Goal: Transaction & Acquisition: Purchase product/service

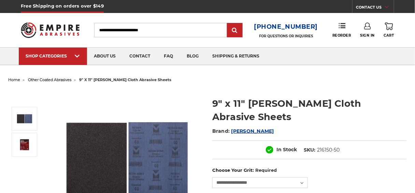
select select
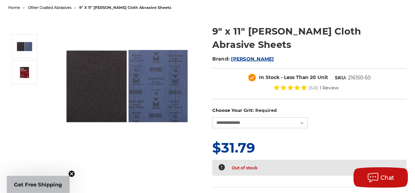
scroll to position [82, 0]
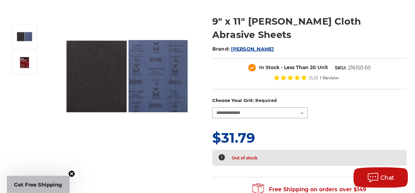
click at [304, 107] on select "**********" at bounding box center [260, 112] width 96 height 11
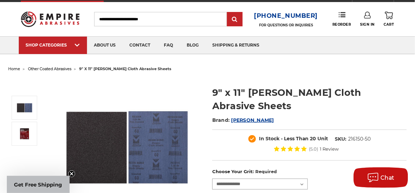
scroll to position [27, 0]
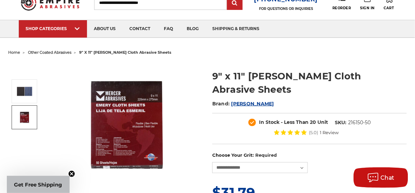
click at [20, 114] on img at bounding box center [24, 117] width 17 height 13
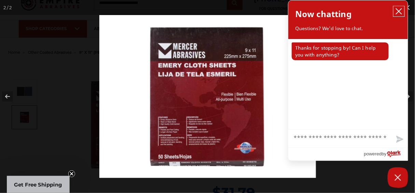
click at [397, 10] on icon "close chatbox" at bounding box center [399, 11] width 7 height 7
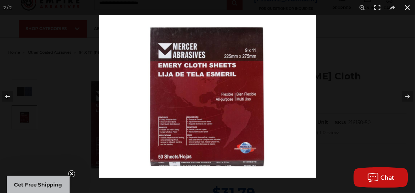
click at [73, 173] on circle "Close teaser" at bounding box center [72, 173] width 6 height 6
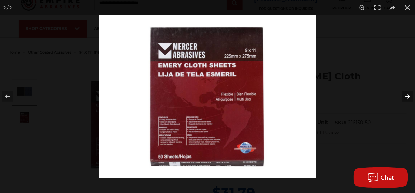
click at [408, 96] on button at bounding box center [403, 96] width 24 height 34
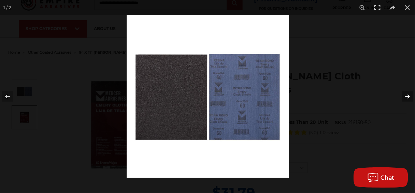
click at [408, 96] on button at bounding box center [403, 96] width 24 height 34
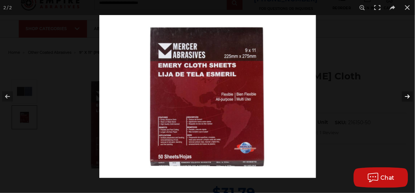
click at [408, 96] on button at bounding box center [403, 96] width 24 height 34
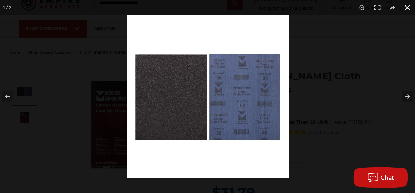
click at [407, 8] on button at bounding box center [407, 7] width 15 height 15
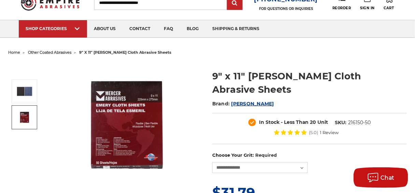
click at [121, 142] on img at bounding box center [127, 124] width 137 height 102
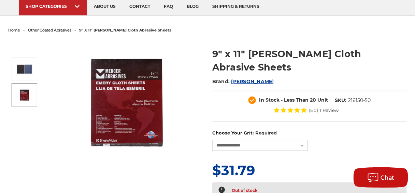
scroll to position [55, 0]
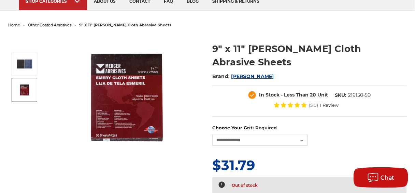
click at [138, 118] on img at bounding box center [127, 97] width 137 height 102
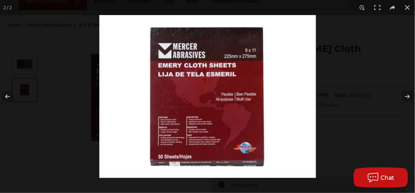
click at [138, 118] on img at bounding box center [207, 96] width 217 height 162
click at [188, 120] on img at bounding box center [207, 96] width 217 height 162
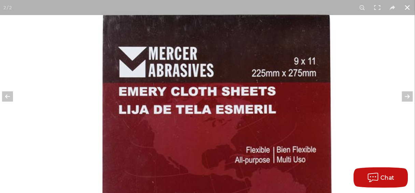
click at [407, 6] on button at bounding box center [407, 7] width 15 height 15
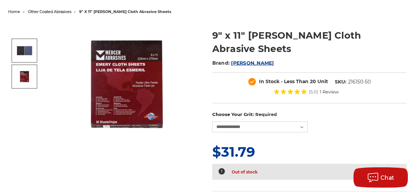
scroll to position [27, 0]
